Goal: Task Accomplishment & Management: Manage account settings

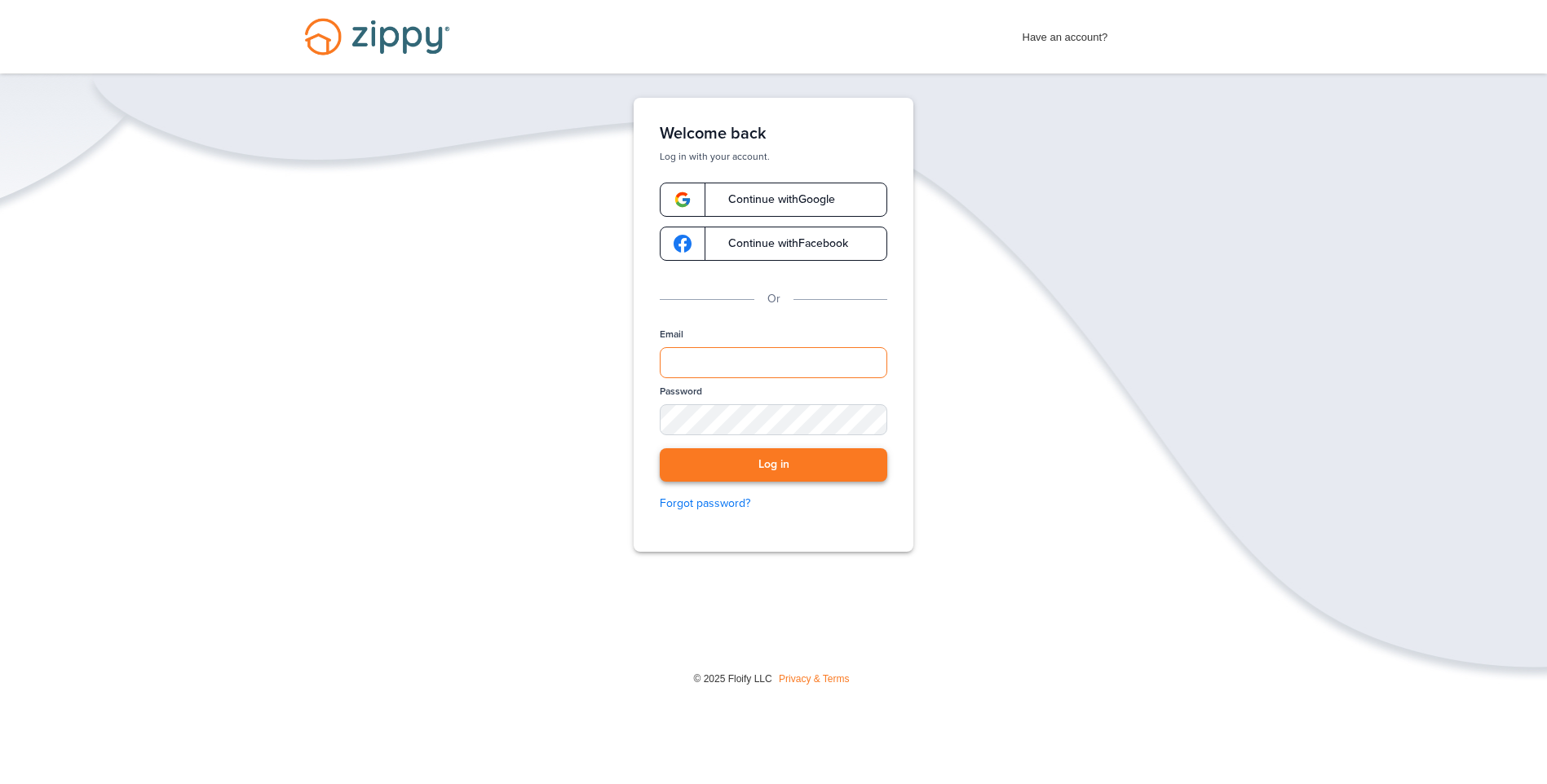
type input "**********"
click at [781, 462] on button "Log in" at bounding box center [773, 465] width 228 height 33
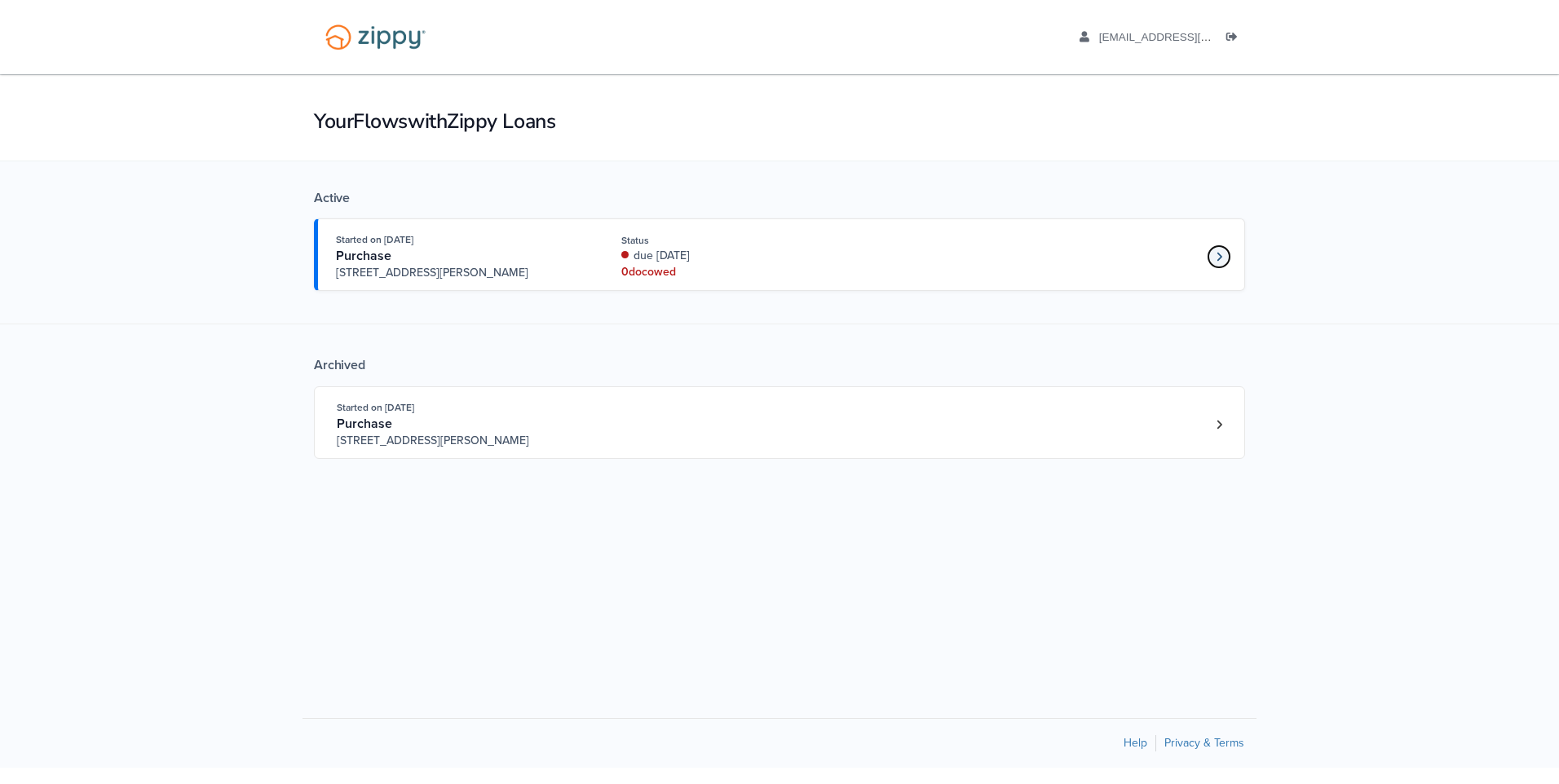
click at [1228, 255] on link "Loan number 4190854" at bounding box center [1219, 257] width 24 height 24
